Goal: Task Accomplishment & Management: Manage account settings

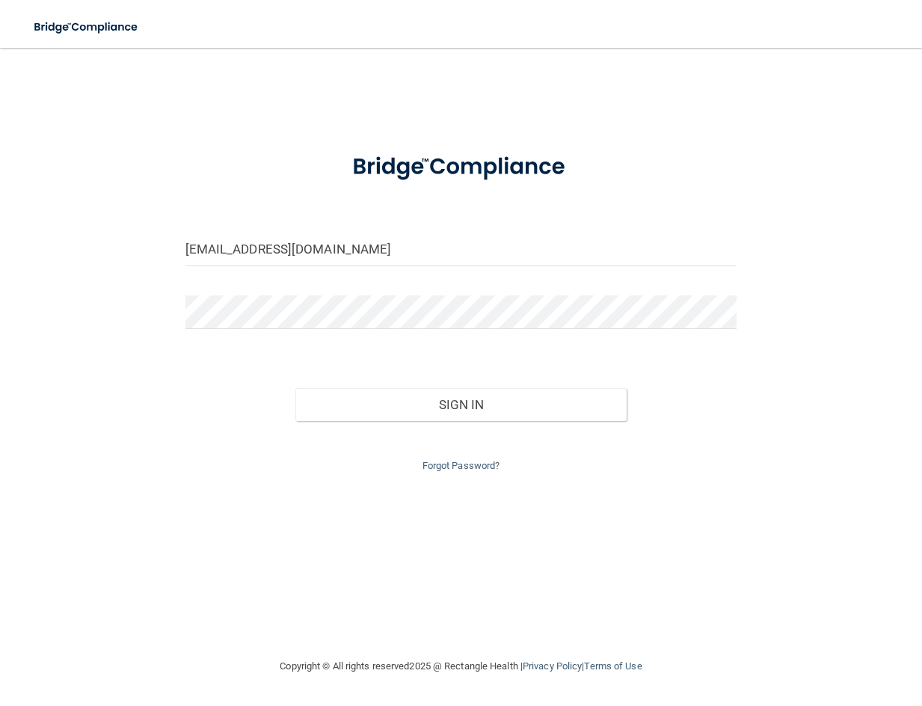
click at [295, 388] on button "Sign In" at bounding box center [460, 404] width 331 height 33
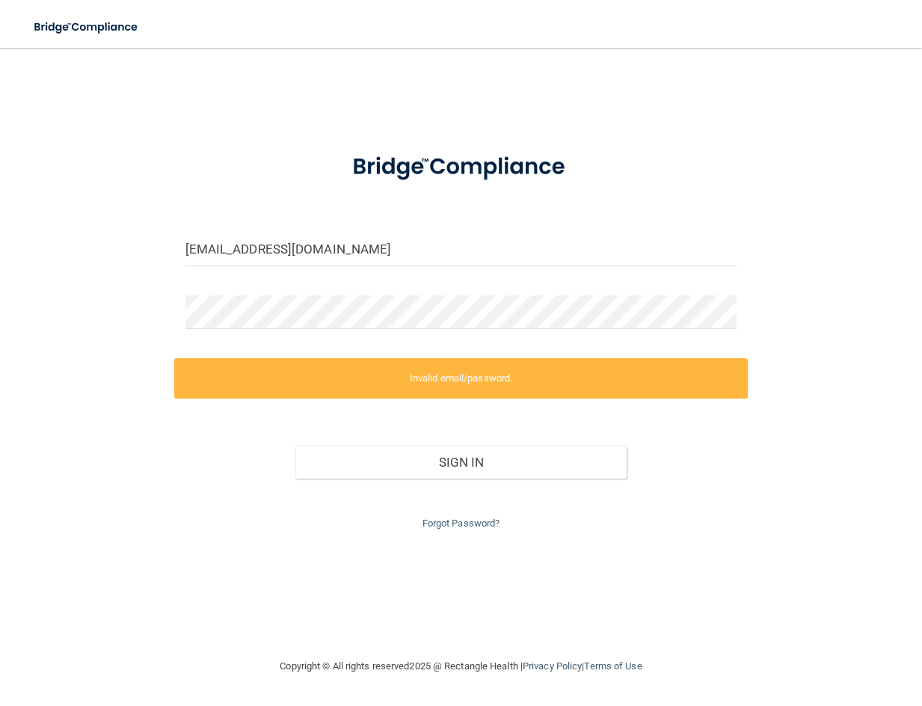
click at [277, 294] on form "[EMAIL_ADDRESS][DOMAIN_NAME] Invalid email/password. You don't have permission …" at bounding box center [461, 335] width 552 height 395
click at [28, 316] on main "[EMAIL_ADDRESS][DOMAIN_NAME] Invalid email/password. You don't have permission …" at bounding box center [461, 377] width 922 height 658
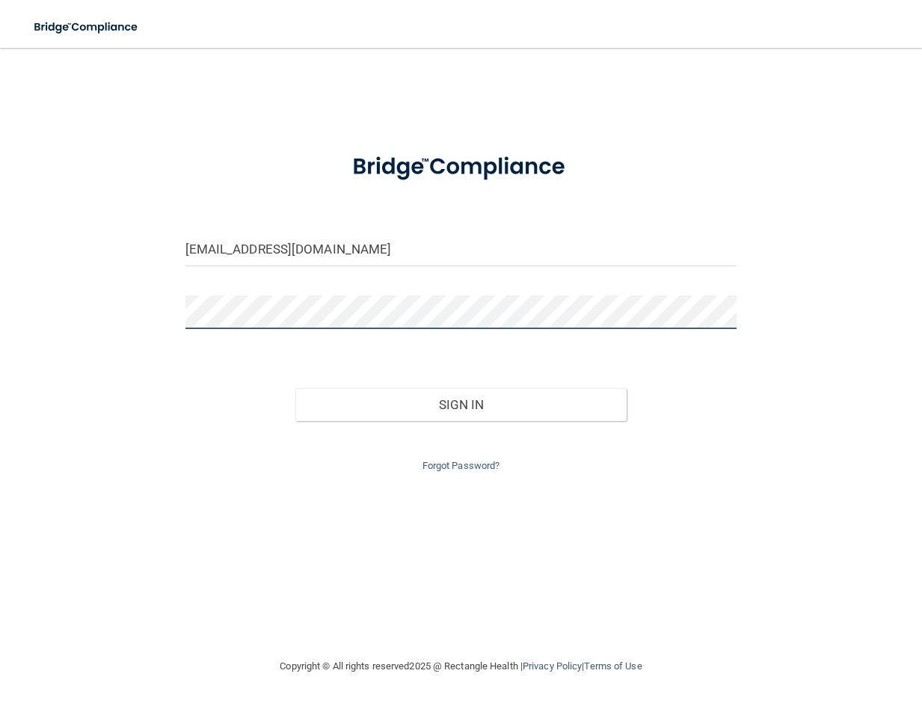
click at [295, 388] on button "Sign In" at bounding box center [460, 404] width 331 height 33
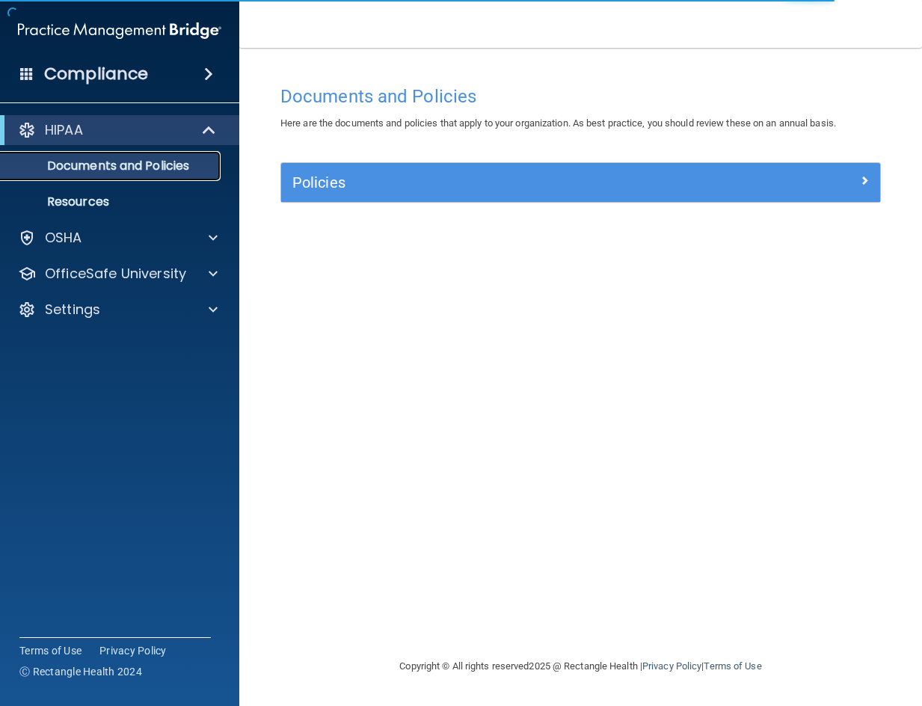
click at [158, 168] on p "Documents and Policies" at bounding box center [112, 166] width 204 height 15
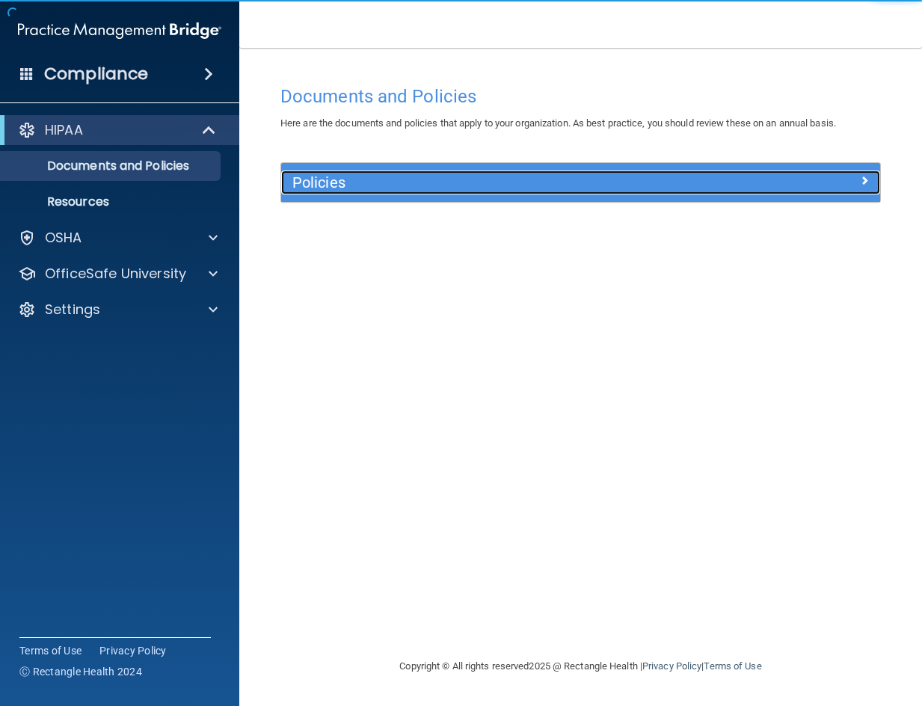
click at [865, 181] on span at bounding box center [864, 180] width 9 height 18
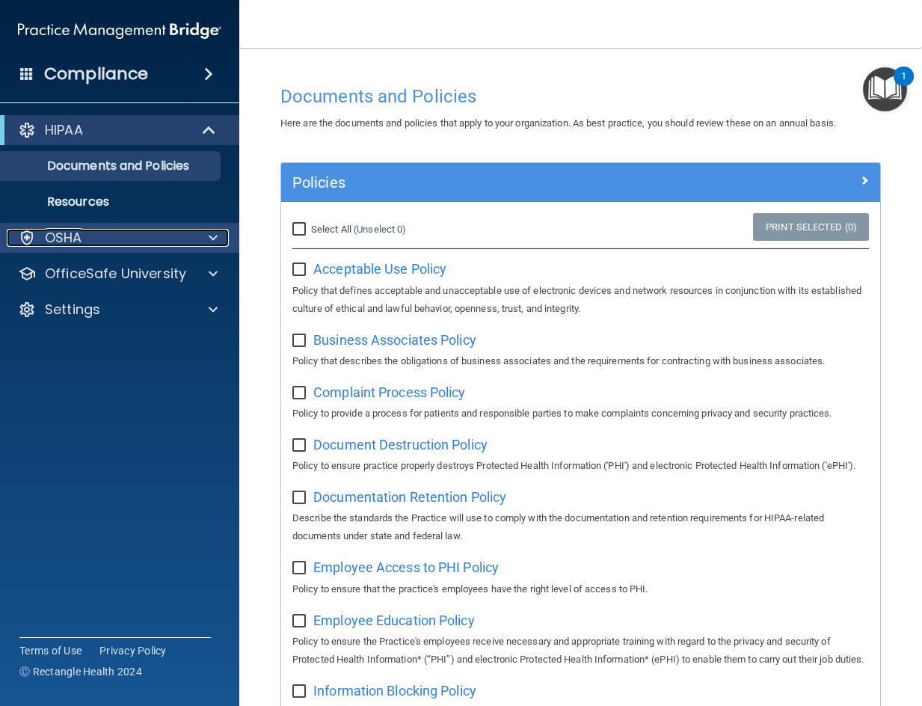
click at [78, 243] on p "OSHA" at bounding box center [63, 238] width 37 height 18
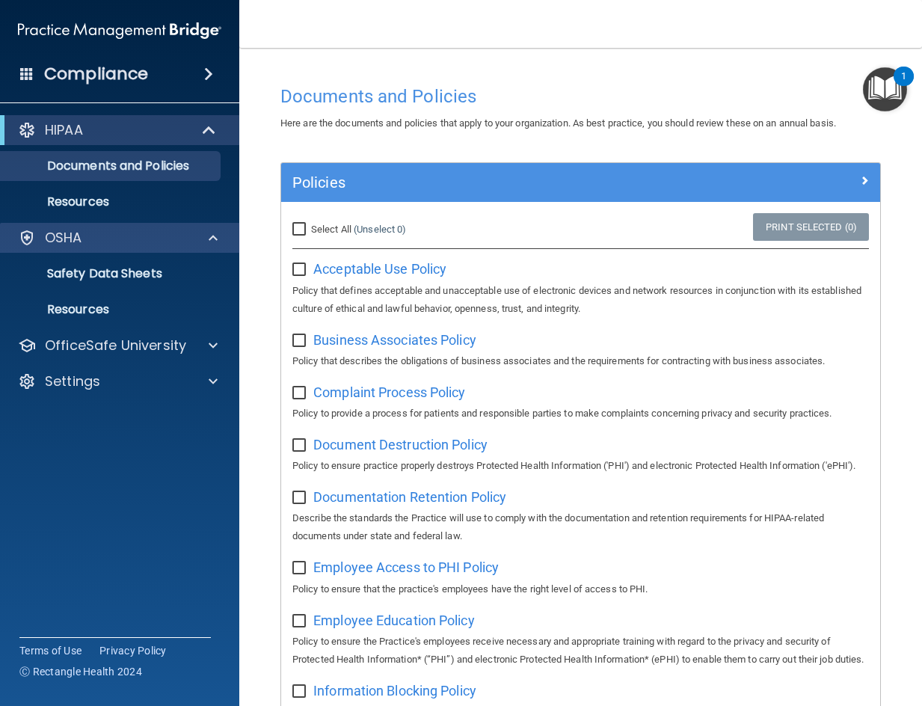
click at [219, 249] on div "OSHA" at bounding box center [120, 238] width 240 height 30
click at [221, 239] on div at bounding box center [210, 238] width 37 height 18
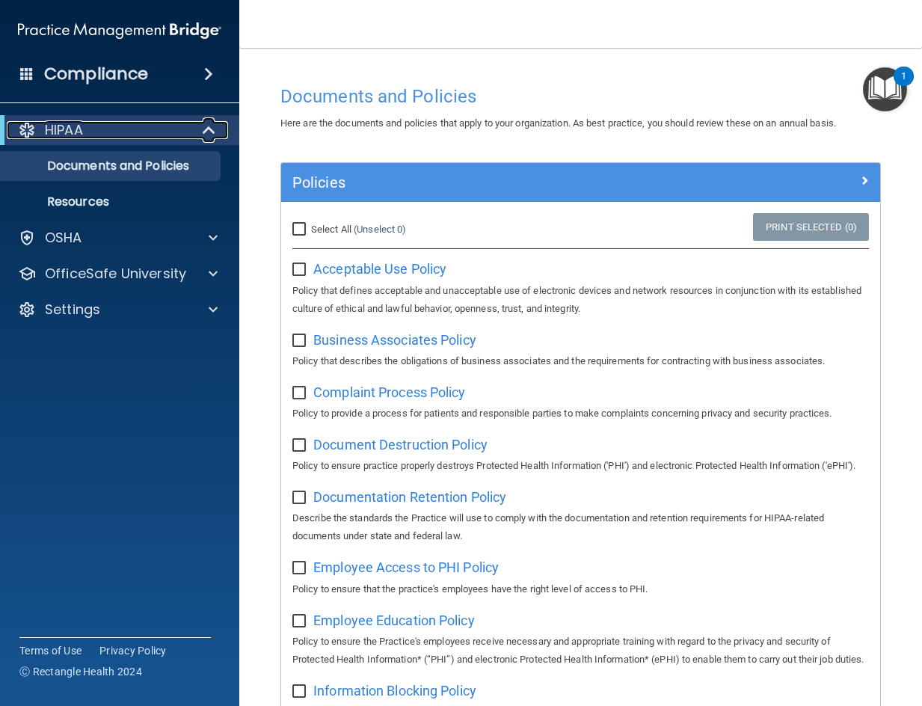
click at [207, 129] on span at bounding box center [210, 130] width 13 height 18
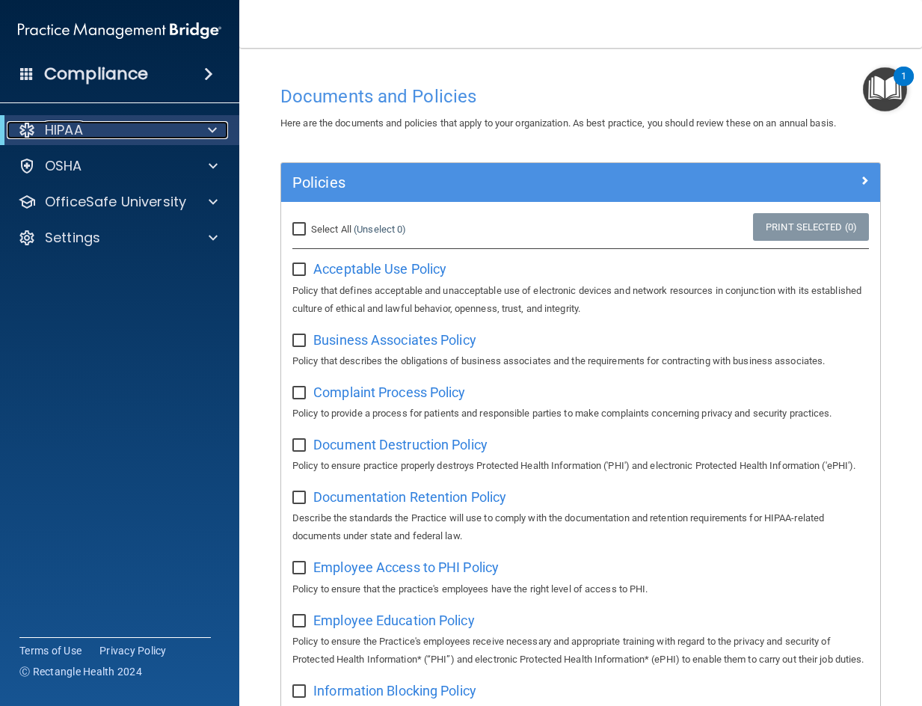
click at [209, 129] on span at bounding box center [212, 130] width 9 height 18
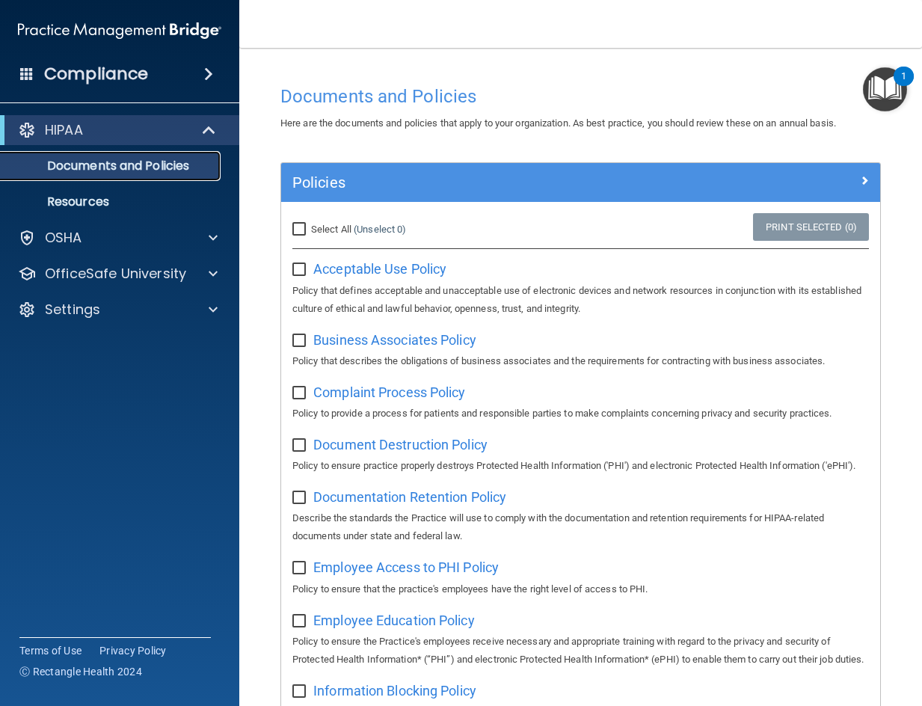
click at [127, 171] on p "Documents and Policies" at bounding box center [112, 166] width 204 height 15
click at [144, 75] on h4 "Compliance" at bounding box center [96, 74] width 104 height 21
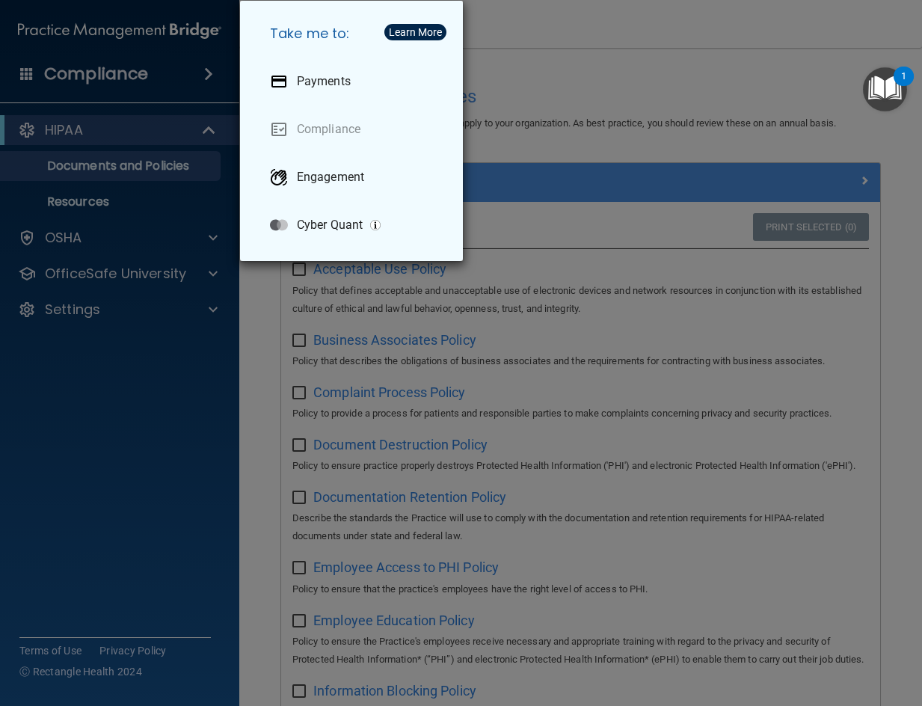
click at [144, 82] on div "Take me to: Payments Compliance Engagement Cyber Quant" at bounding box center [461, 353] width 922 height 706
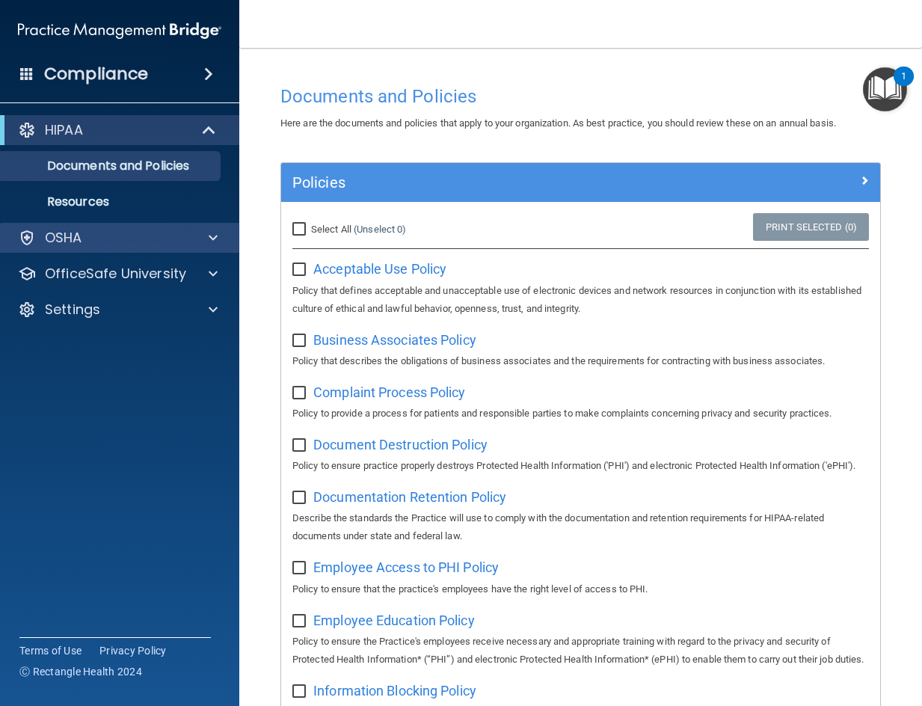
click at [86, 251] on div "OSHA" at bounding box center [120, 238] width 240 height 30
click at [214, 238] on span at bounding box center [213, 238] width 9 height 18
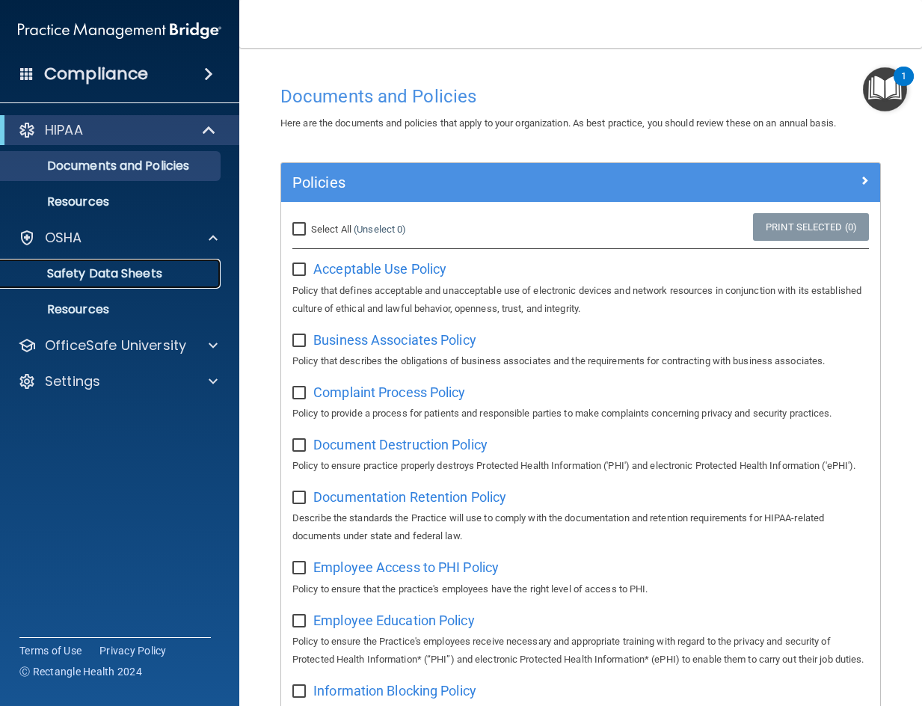
click at [133, 280] on p "Safety Data Sheets" at bounding box center [112, 273] width 204 height 15
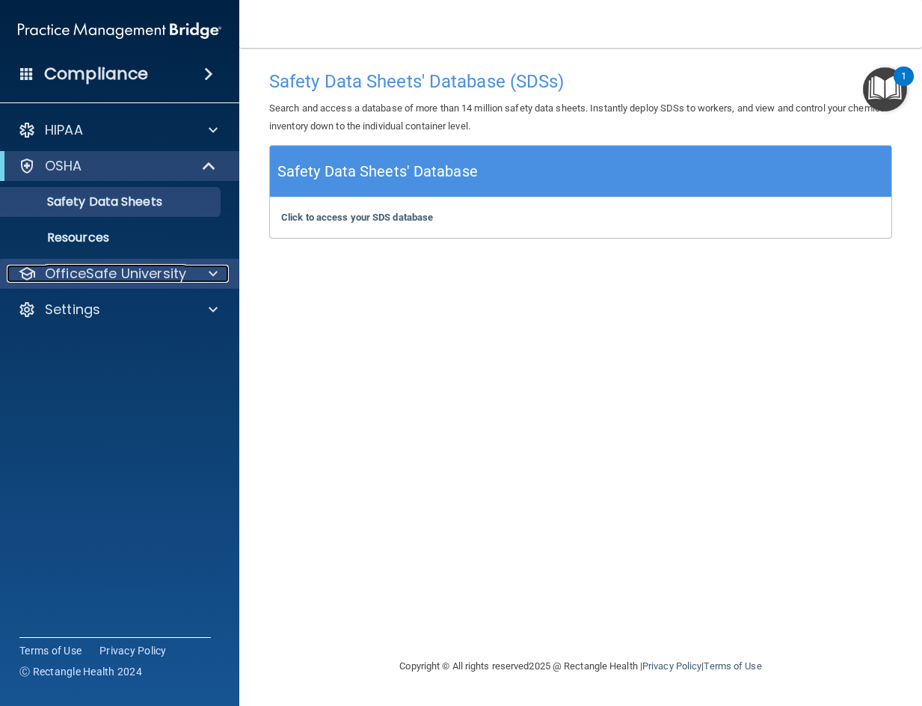
click at [210, 266] on span at bounding box center [213, 274] width 9 height 18
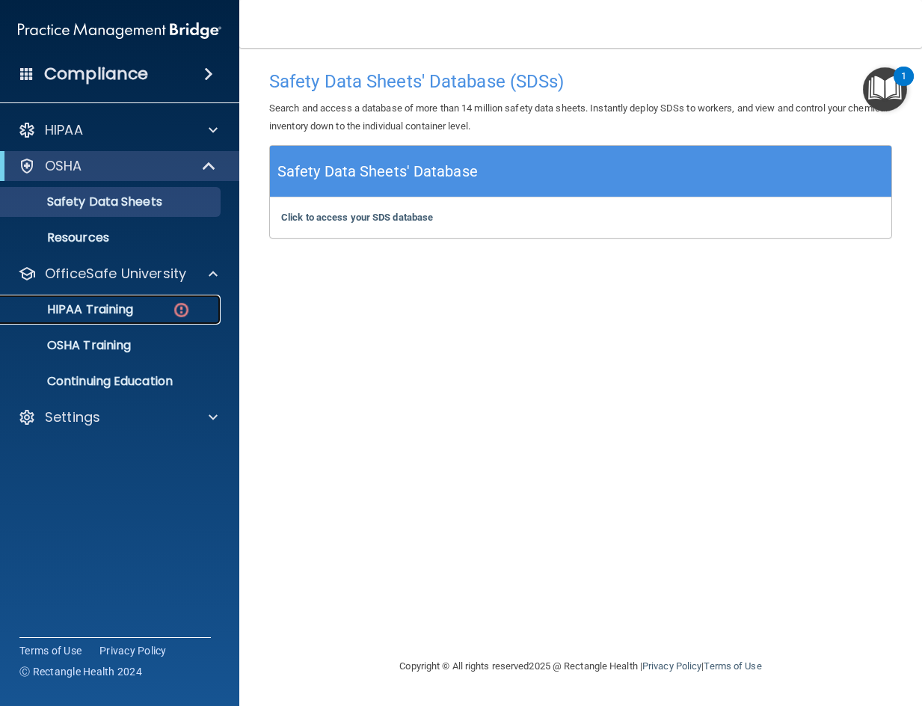
click at [160, 312] on div "HIPAA Training" at bounding box center [112, 309] width 204 height 15
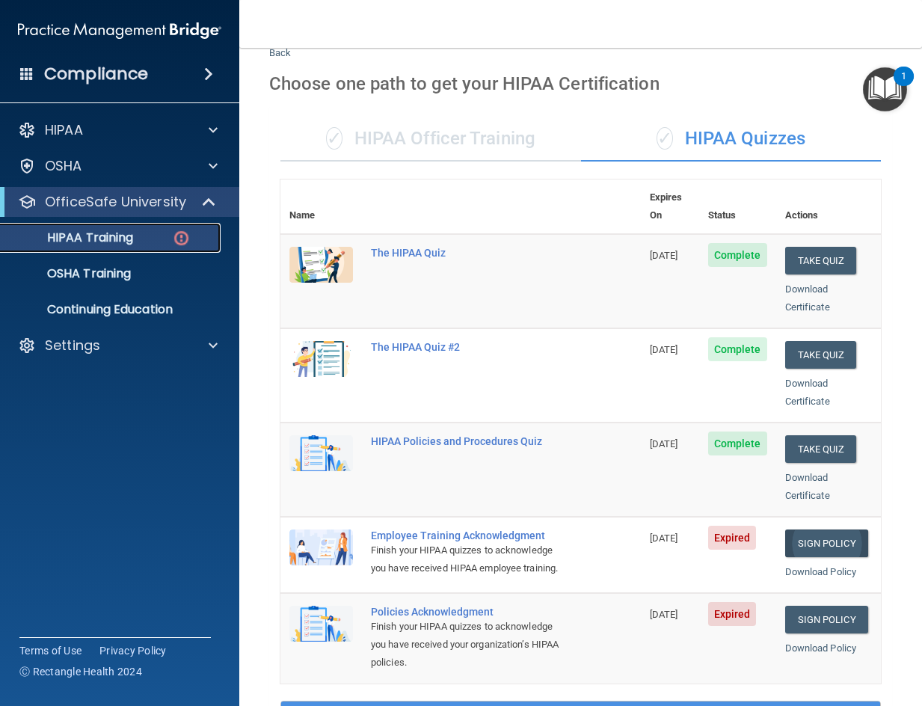
scroll to position [224, 0]
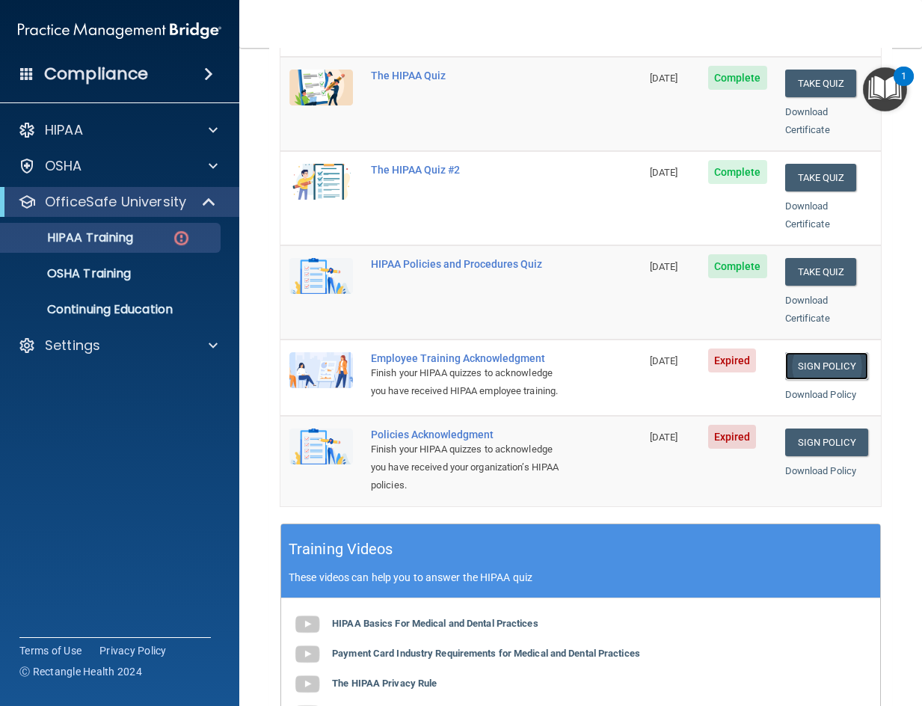
click at [805, 352] on link "Sign Policy" at bounding box center [826, 366] width 83 height 28
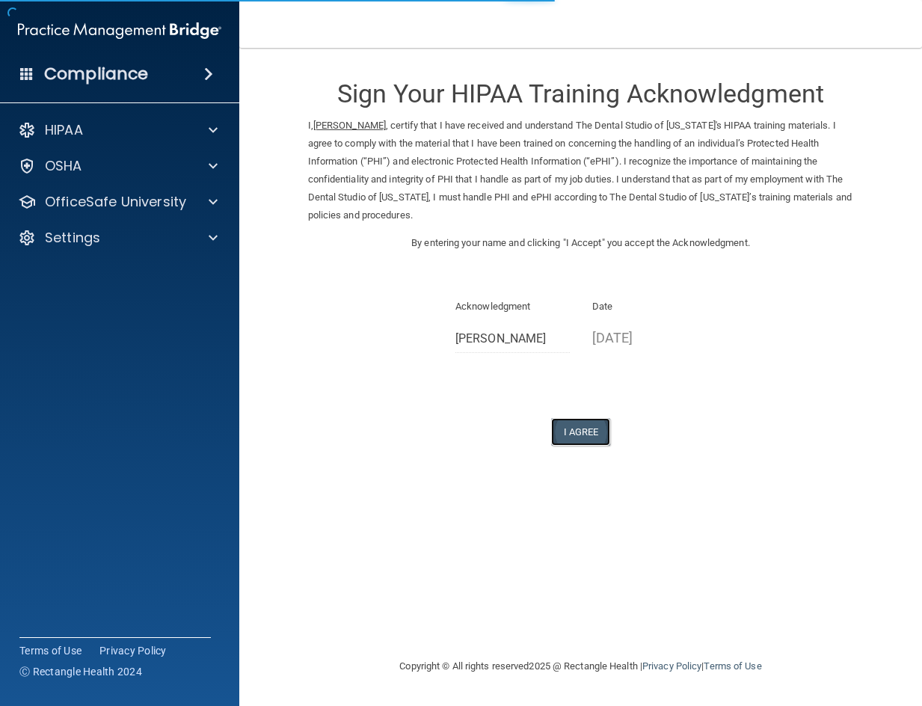
click at [584, 442] on button "I Agree" at bounding box center [581, 432] width 60 height 28
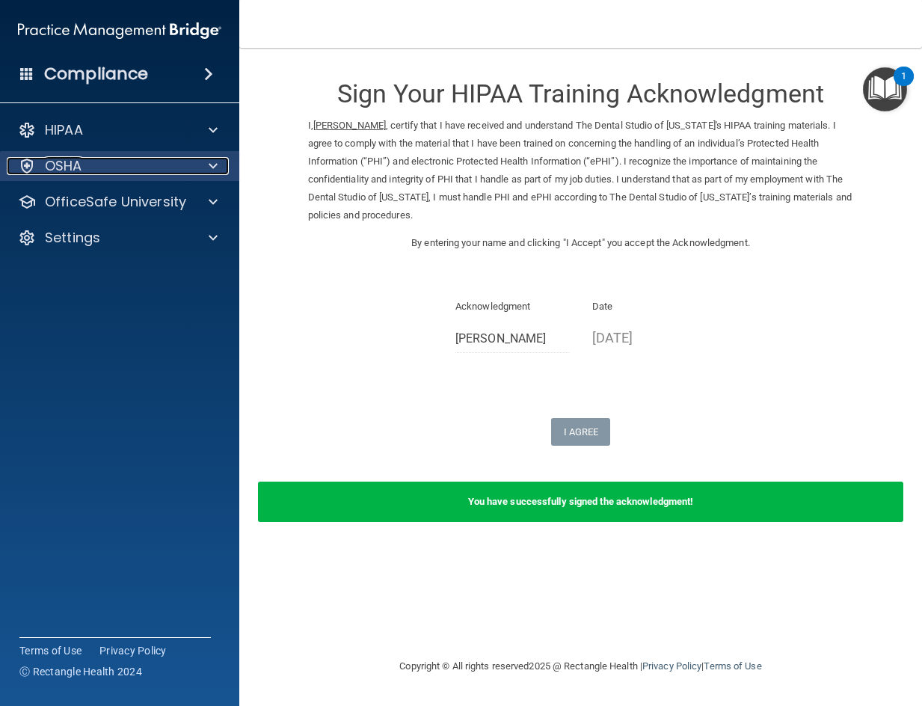
click at [200, 172] on div at bounding box center [210, 166] width 37 height 18
click at [209, 172] on span at bounding box center [213, 166] width 9 height 18
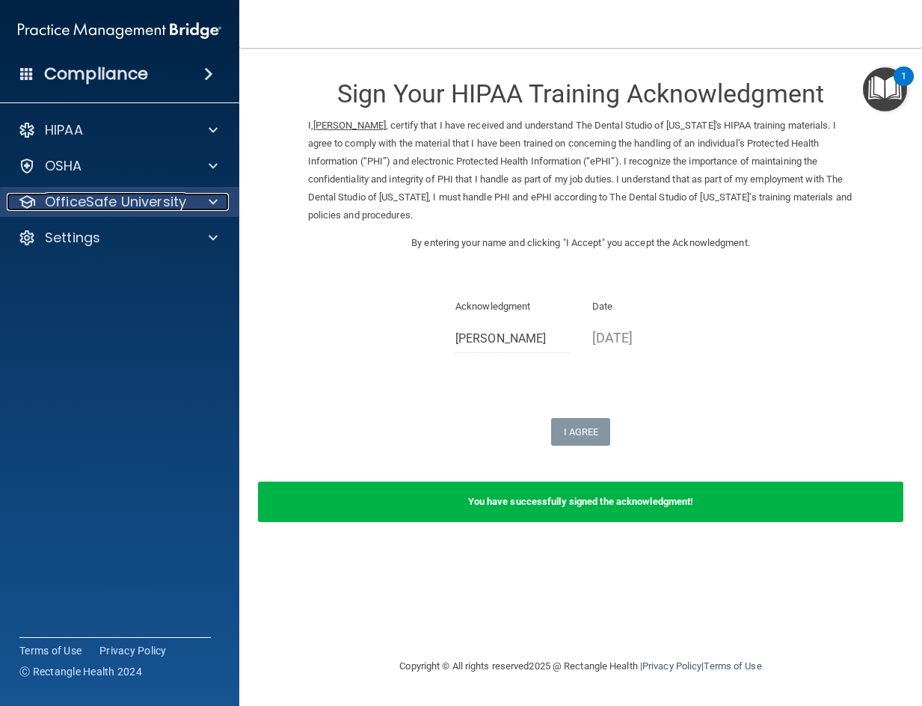
click at [217, 204] on span at bounding box center [213, 202] width 9 height 18
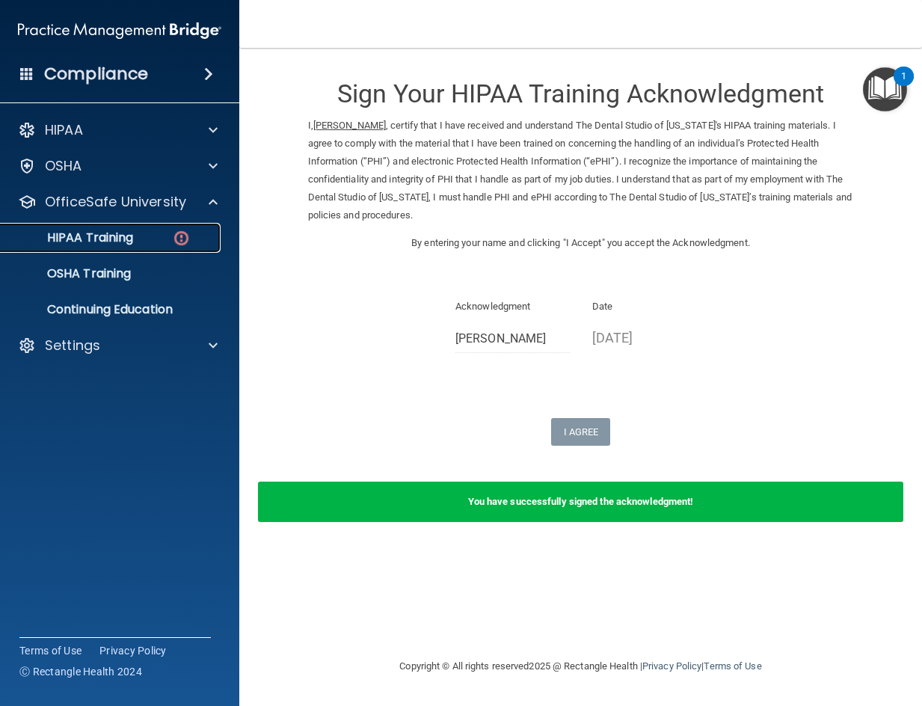
click at [181, 227] on link "HIPAA Training" at bounding box center [103, 238] width 236 height 30
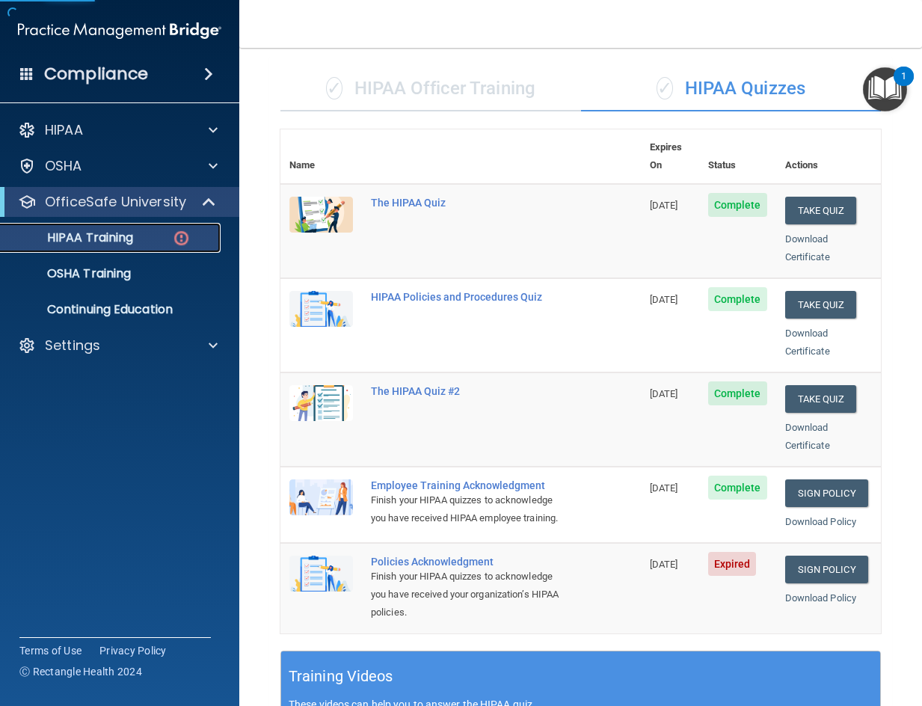
scroll to position [299, 0]
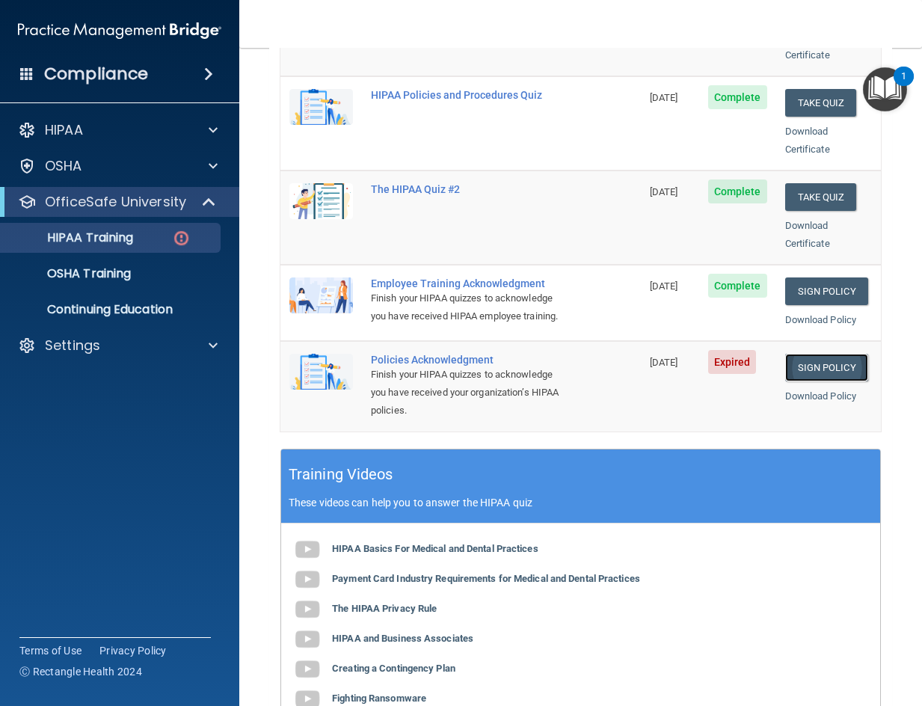
click at [825, 364] on link "Sign Policy" at bounding box center [826, 368] width 83 height 28
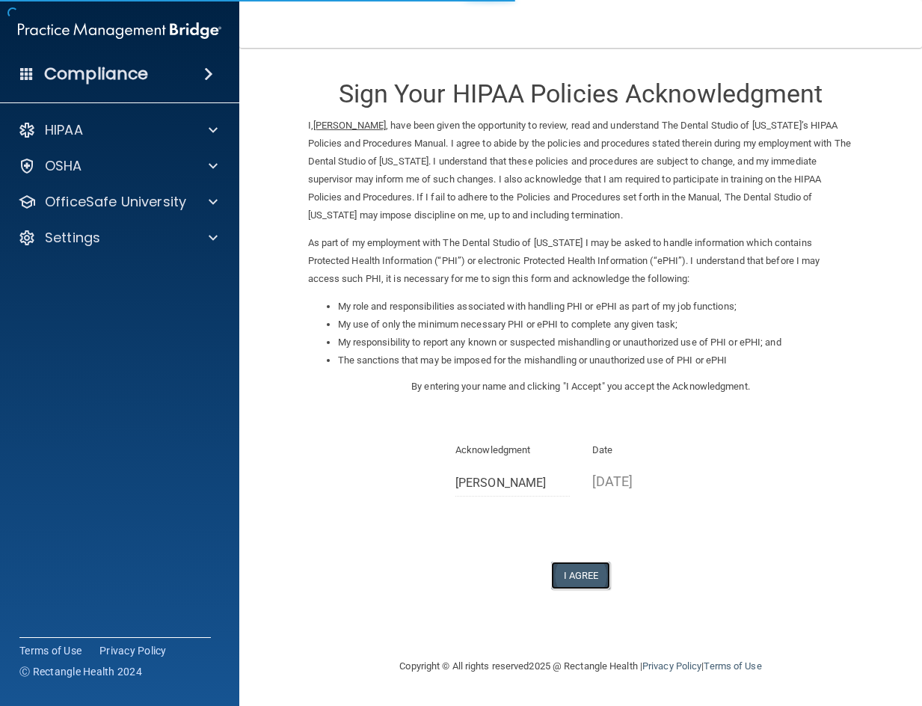
click at [580, 571] on button "I Agree" at bounding box center [581, 576] width 60 height 28
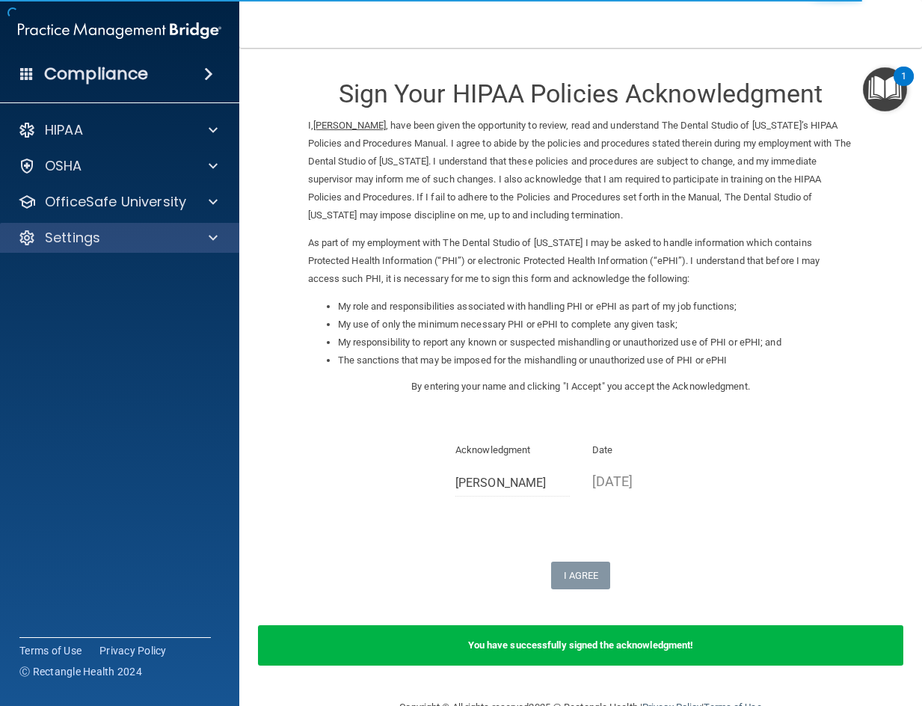
click at [218, 224] on div "Settings" at bounding box center [120, 238] width 240 height 30
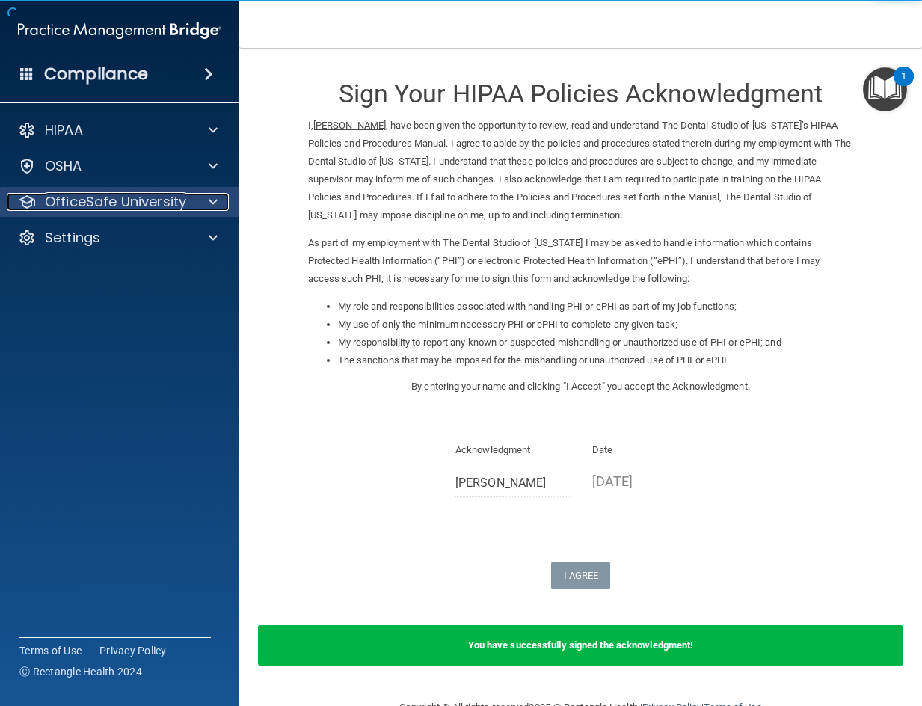
click at [214, 203] on span at bounding box center [213, 202] width 9 height 18
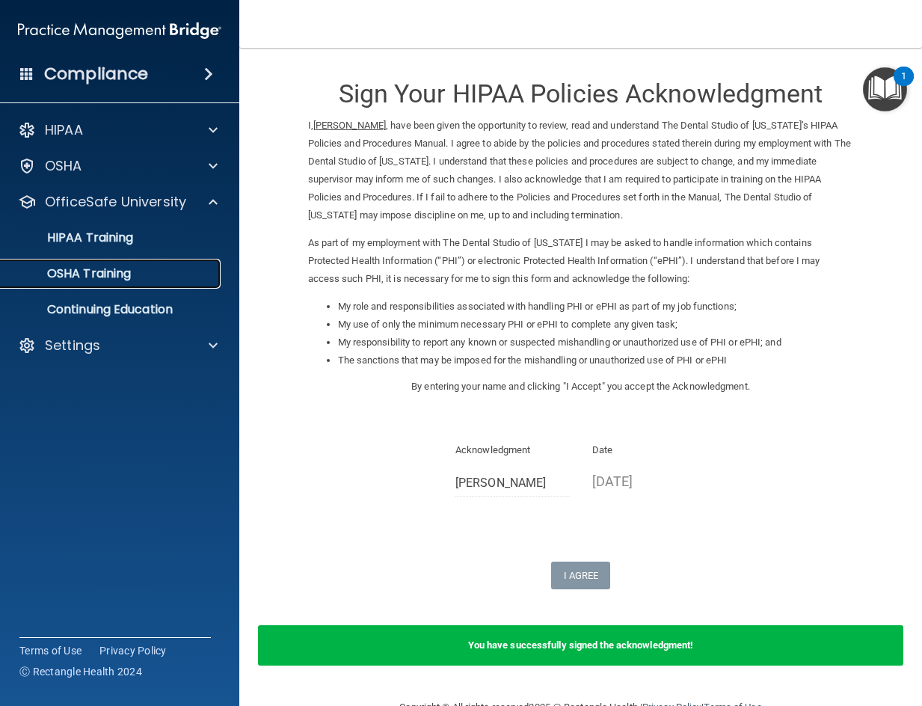
click at [102, 264] on link "OSHA Training" at bounding box center [103, 274] width 236 height 30
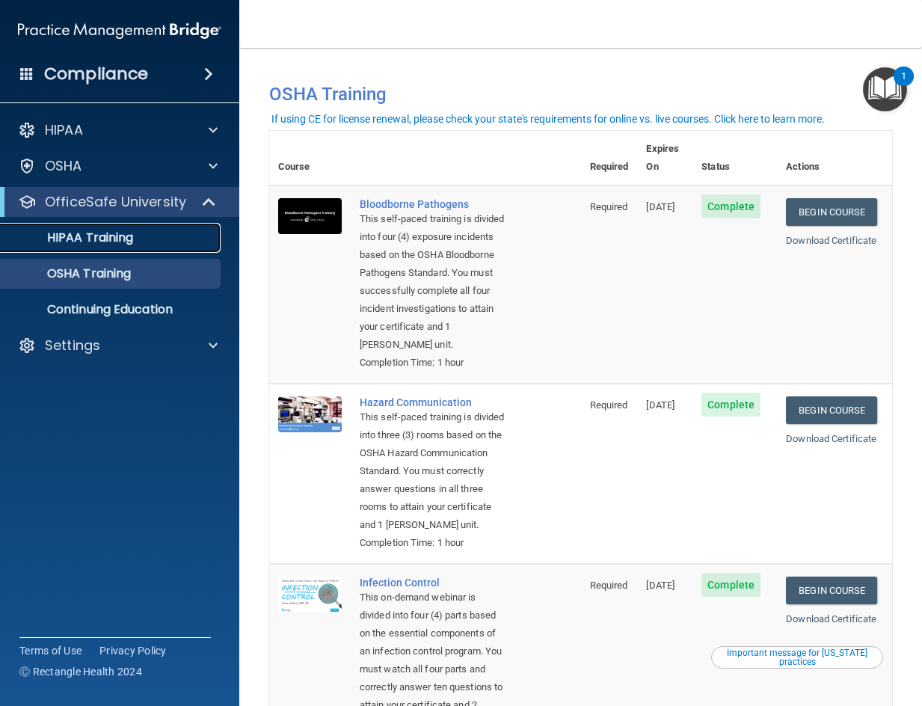
click at [137, 238] on div "HIPAA Training" at bounding box center [112, 237] width 204 height 15
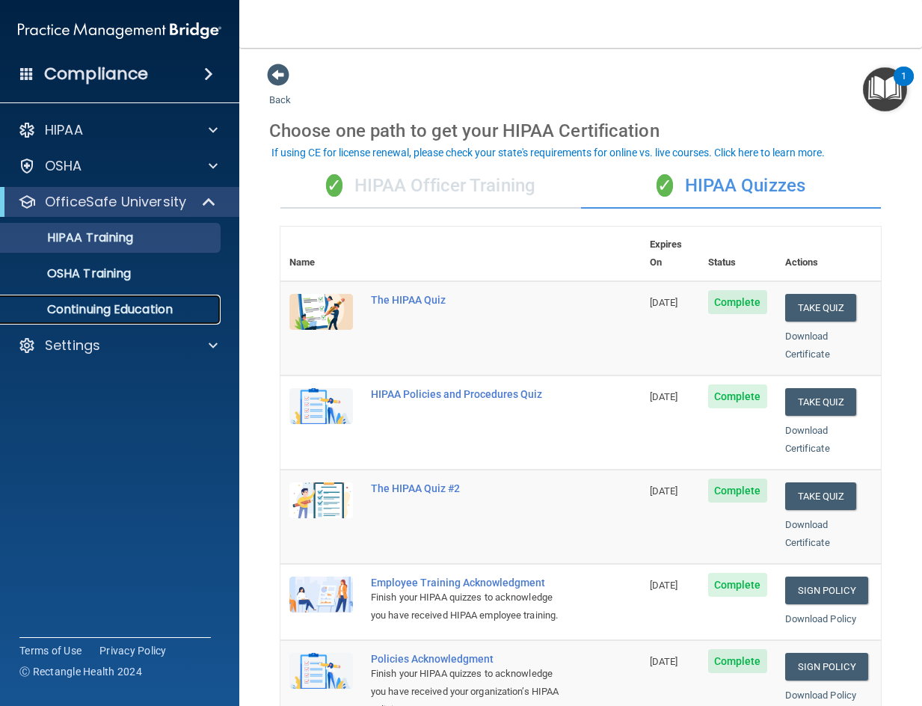
click at [141, 313] on p "Continuing Education" at bounding box center [112, 309] width 204 height 15
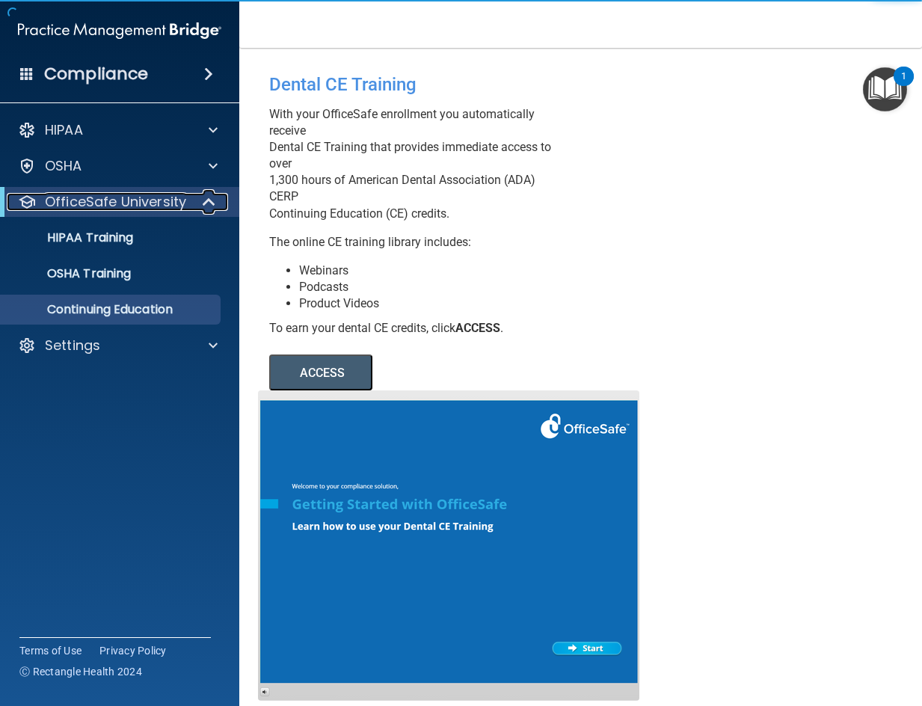
click at [194, 197] on div at bounding box center [209, 202] width 37 height 18
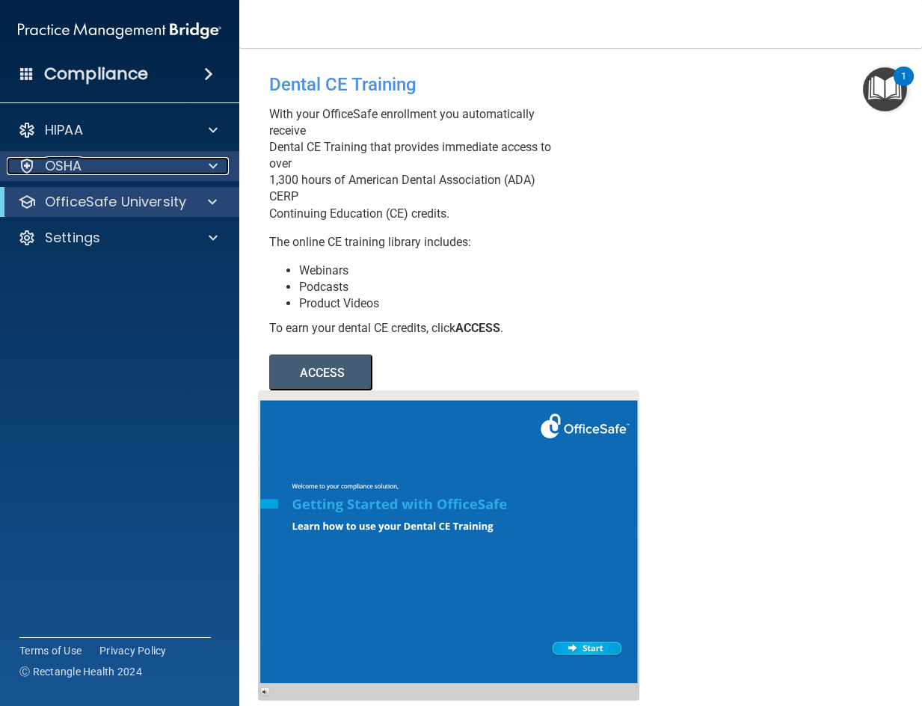
click at [216, 163] on span at bounding box center [213, 166] width 9 height 18
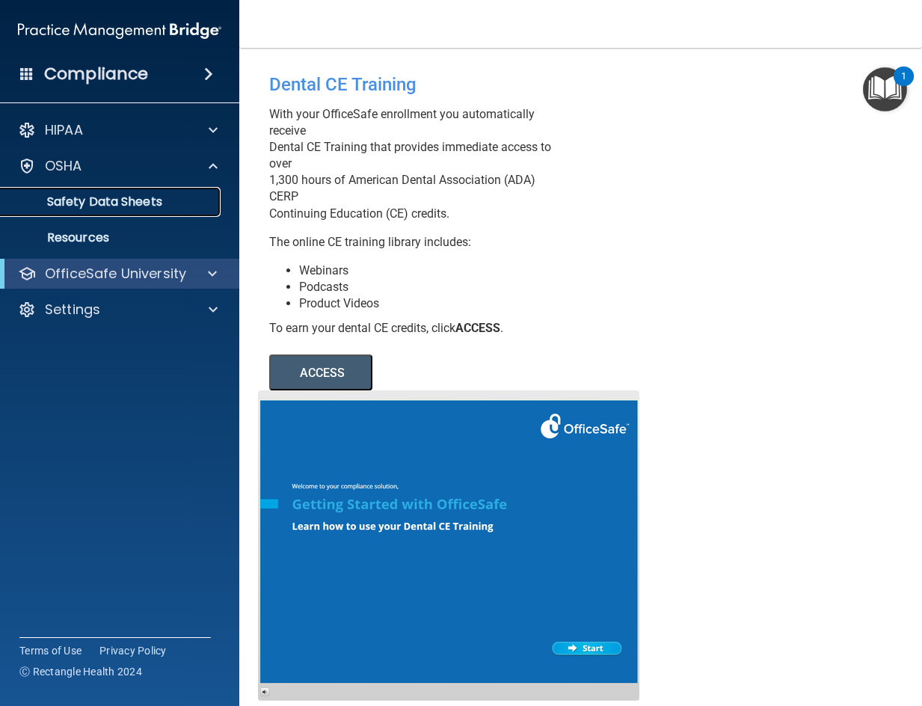
click at [176, 201] on p "Safety Data Sheets" at bounding box center [112, 201] width 204 height 15
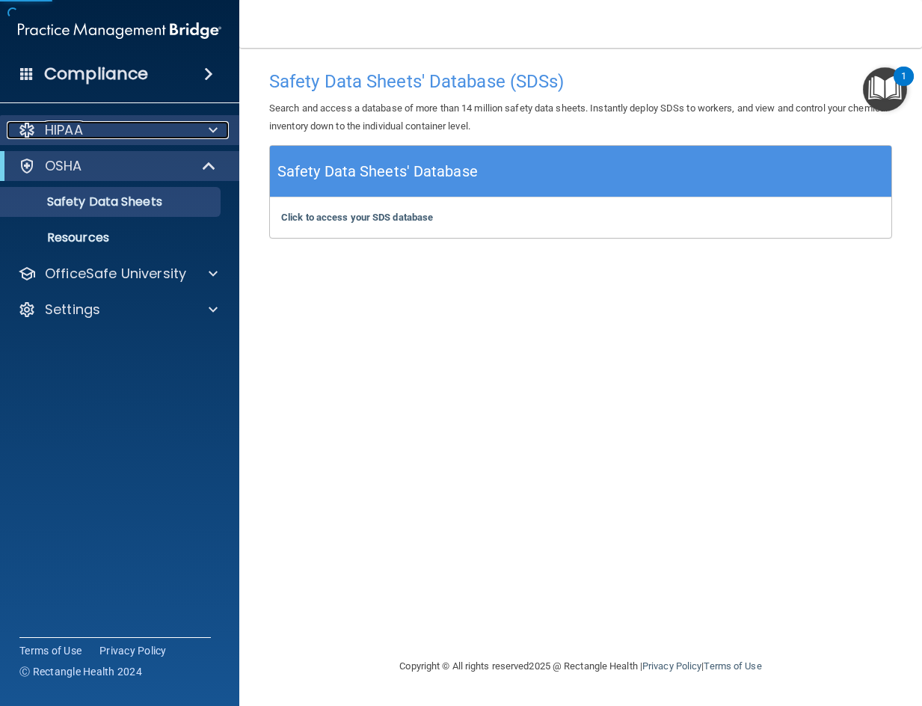
click at [218, 135] on div at bounding box center [210, 130] width 37 height 18
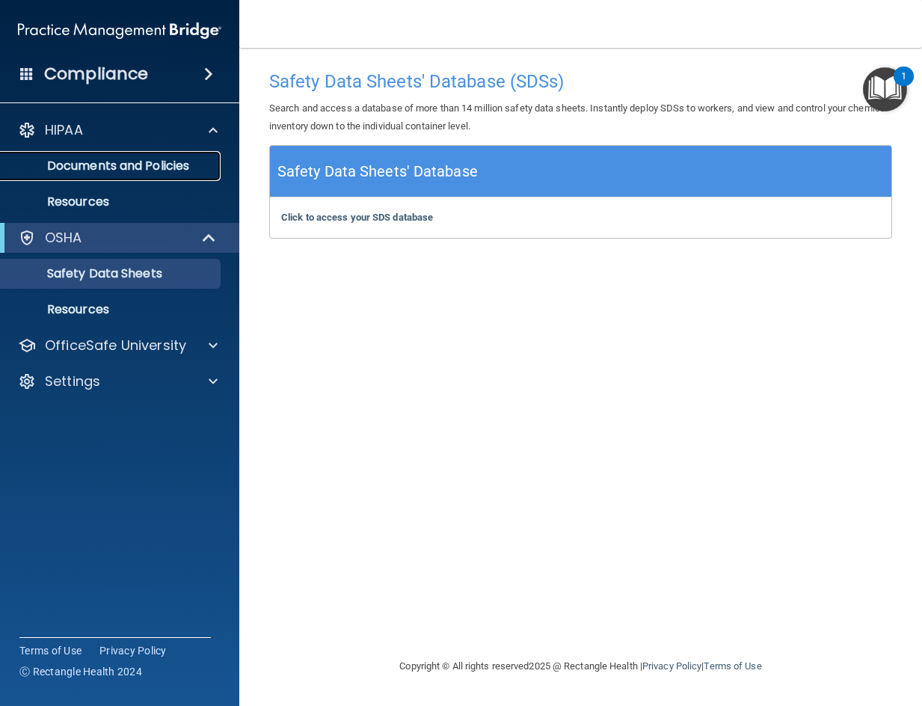
click at [169, 167] on p "Documents and Policies" at bounding box center [112, 166] width 204 height 15
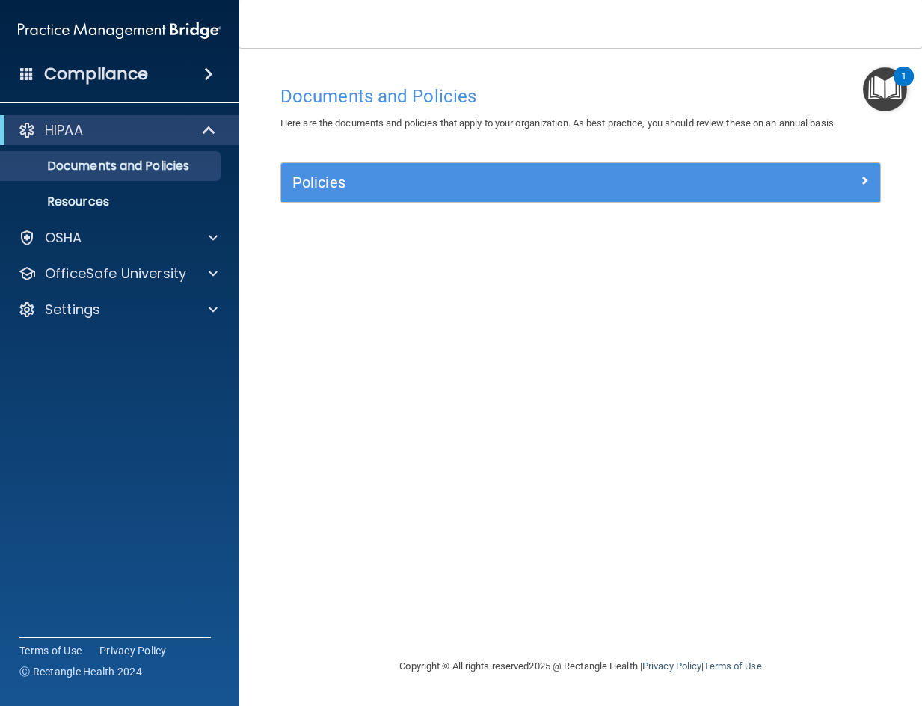
click at [211, 70] on span at bounding box center [208, 74] width 9 height 18
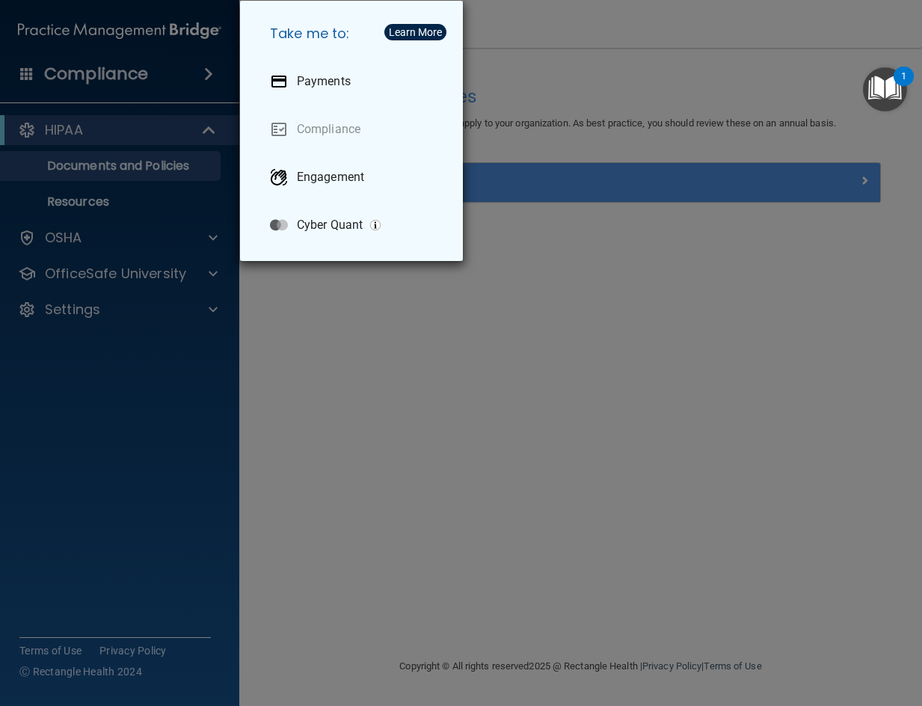
click at [204, 70] on div "Take me to: Payments Compliance Engagement Cyber Quant" at bounding box center [461, 353] width 922 height 706
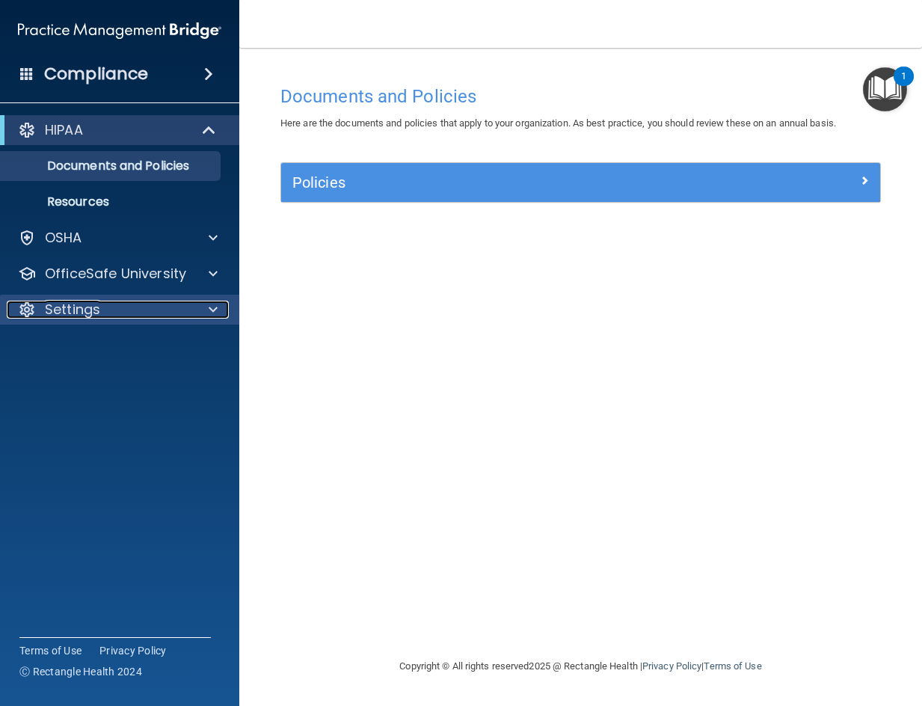
click at [54, 307] on p "Settings" at bounding box center [72, 310] width 55 height 18
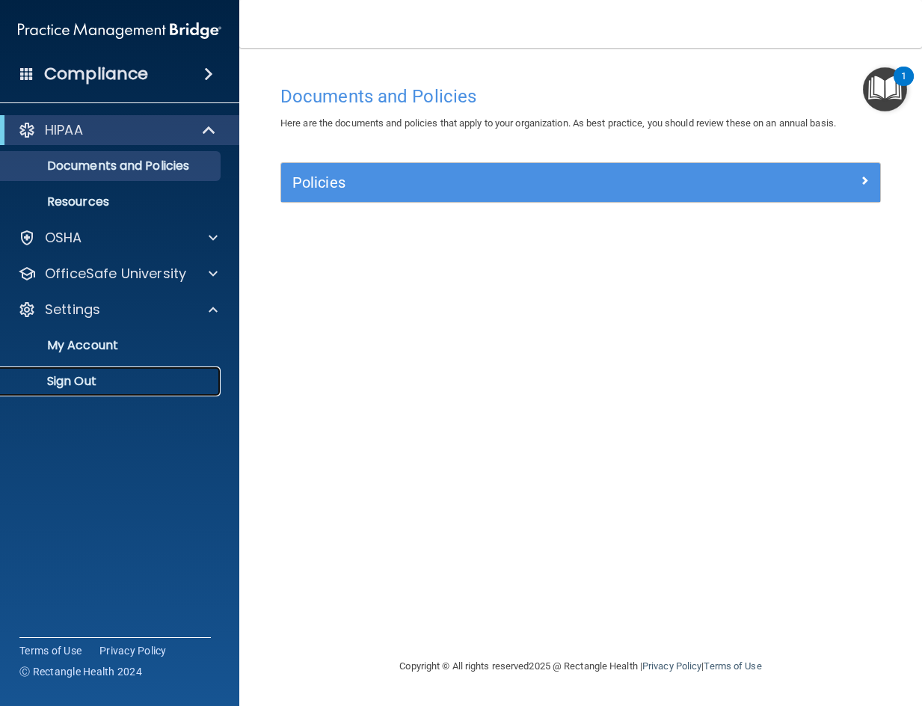
click at [87, 387] on p "Sign Out" at bounding box center [112, 381] width 204 height 15
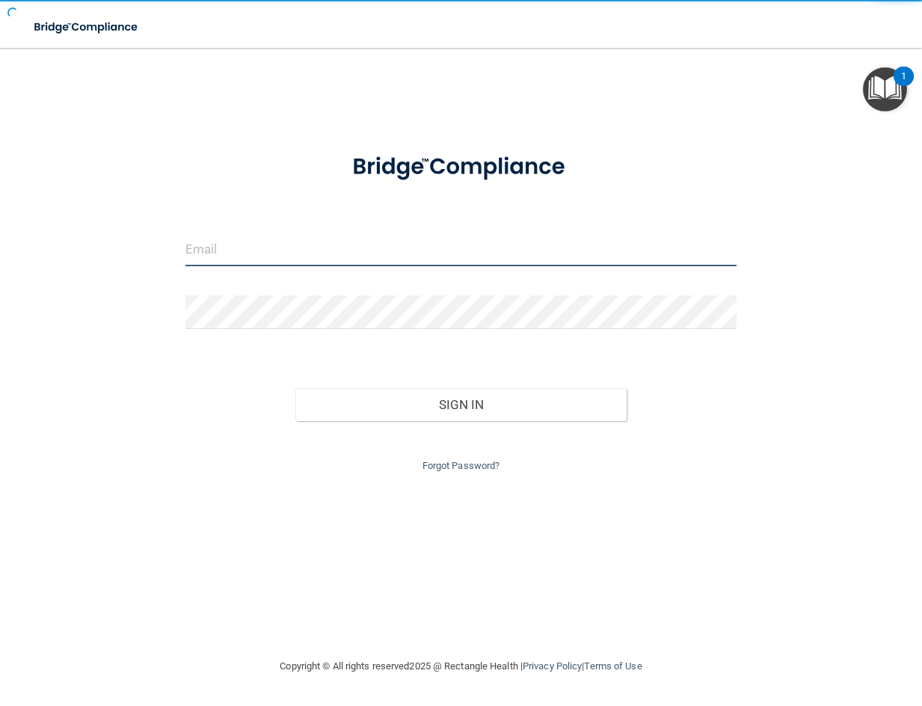
type input "[EMAIL_ADDRESS][DOMAIN_NAME]"
